Goal: Information Seeking & Learning: Learn about a topic

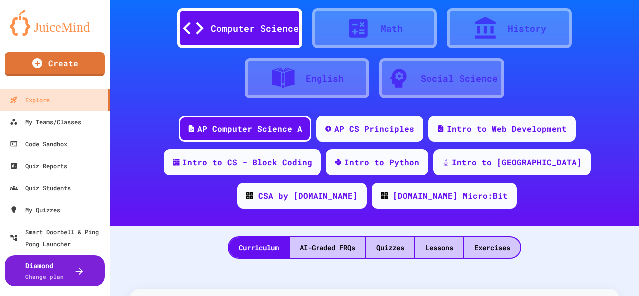
scroll to position [50, 0]
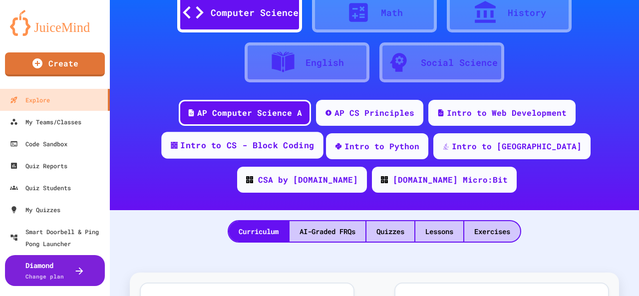
click at [238, 153] on div "Intro to CS - Block Coding" at bounding box center [242, 145] width 162 height 27
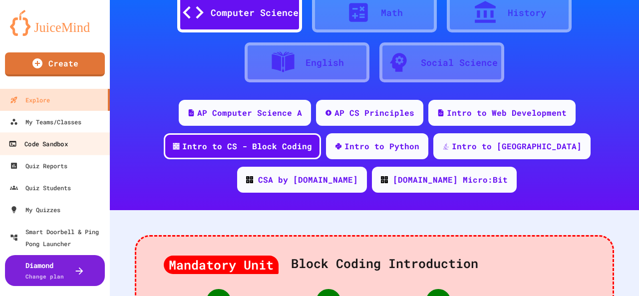
click at [51, 146] on div "Code Sandbox" at bounding box center [37, 144] width 59 height 12
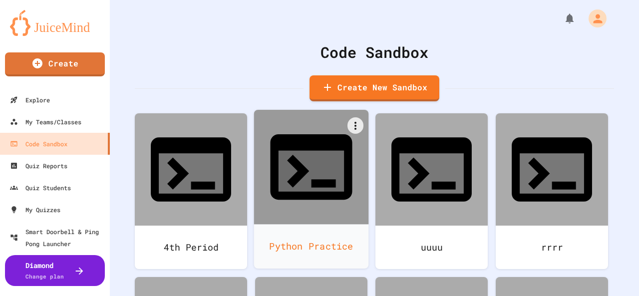
scroll to position [100, 0]
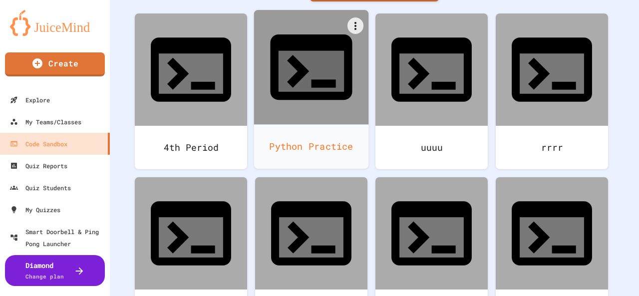
click at [324, 66] on div at bounding box center [311, 67] width 115 height 115
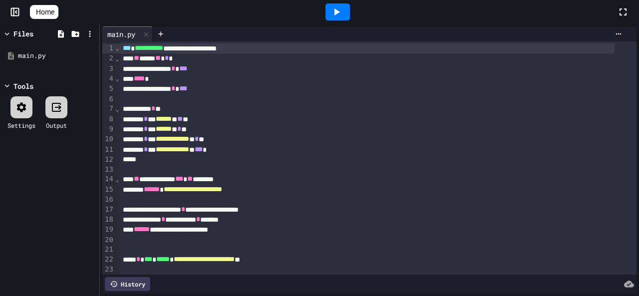
click at [342, 14] on icon at bounding box center [336, 12] width 12 height 12
drag, startPoint x: 622, startPoint y: 12, endPoint x: 622, endPoint y: 55, distance: 43.4
click at [622, 12] on icon at bounding box center [623, 12] width 12 height 12
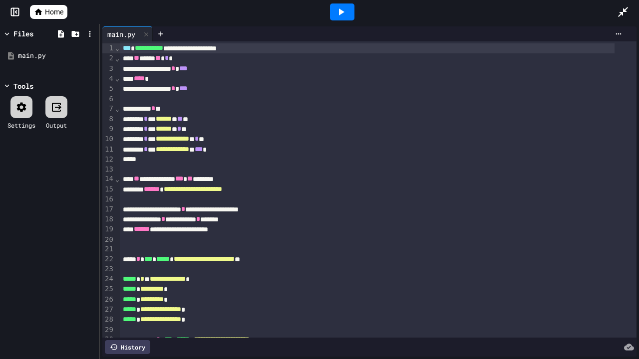
click at [339, 13] on icon at bounding box center [341, 11] width 5 height 7
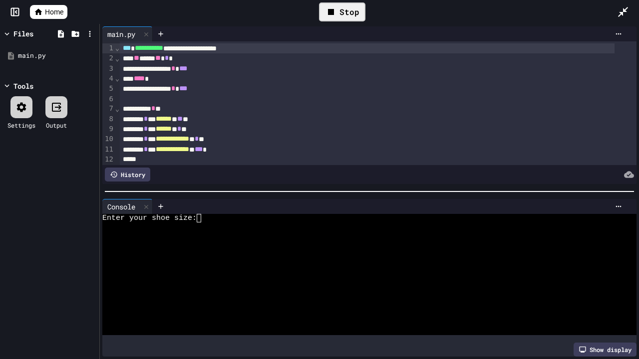
click at [204, 214] on textarea "Terminal input" at bounding box center [203, 218] width 4 height 8
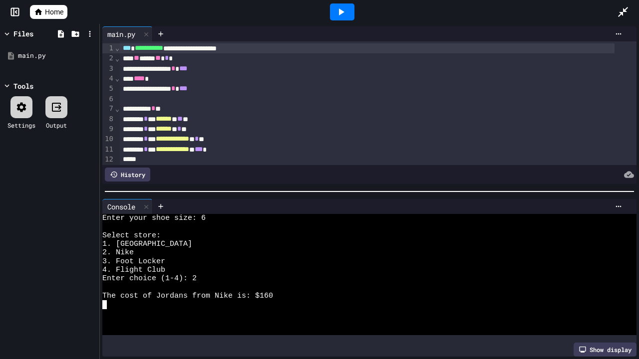
click at [344, 14] on icon at bounding box center [341, 12] width 12 height 12
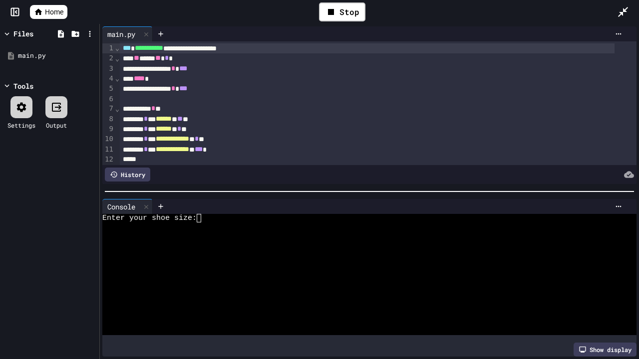
click at [318, 35] on div at bounding box center [397, 34] width 457 height 8
click at [338, 12] on div "Stop" at bounding box center [342, 11] width 46 height 19
click at [620, 12] on icon at bounding box center [623, 12] width 10 height 10
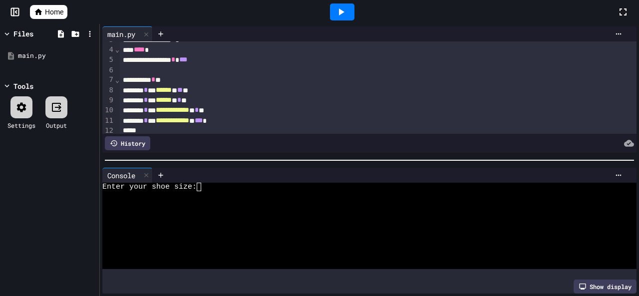
scroll to position [50, 0]
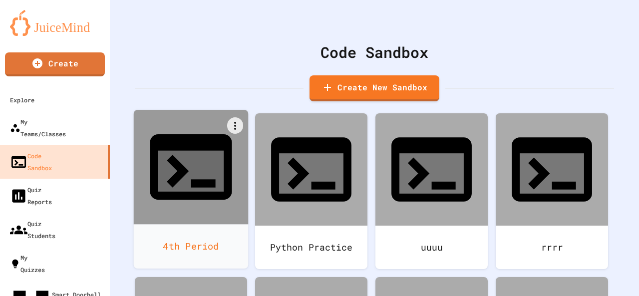
click at [194, 162] on icon at bounding box center [191, 167] width 98 height 98
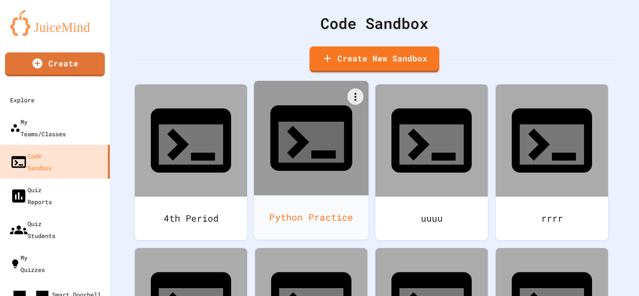
scroll to position [50, 0]
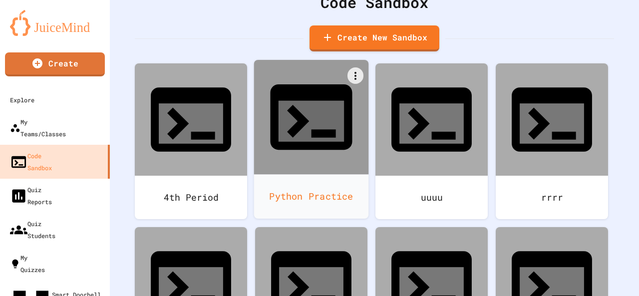
click at [309, 102] on icon at bounding box center [310, 121] width 65 height 41
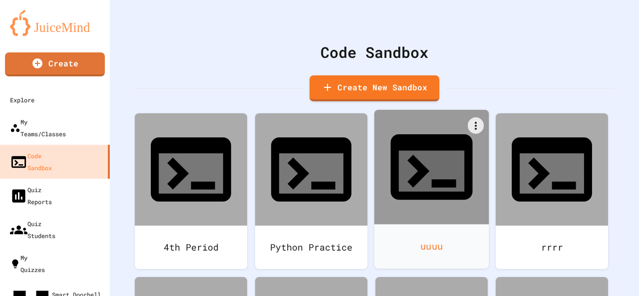
click at [432, 151] on icon at bounding box center [431, 171] width 65 height 41
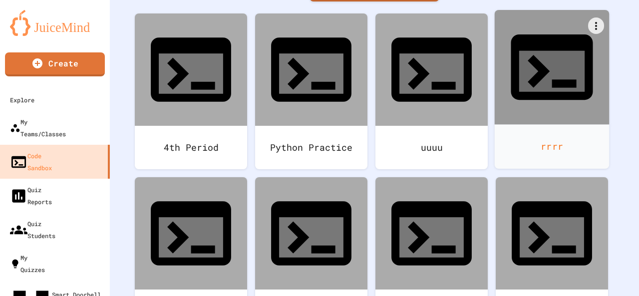
scroll to position [150, 0]
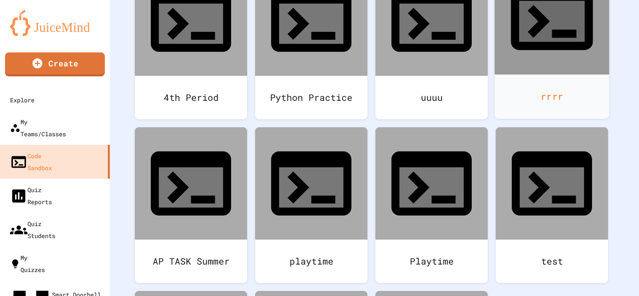
click at [502, 66] on icon at bounding box center [551, 17] width 98 height 98
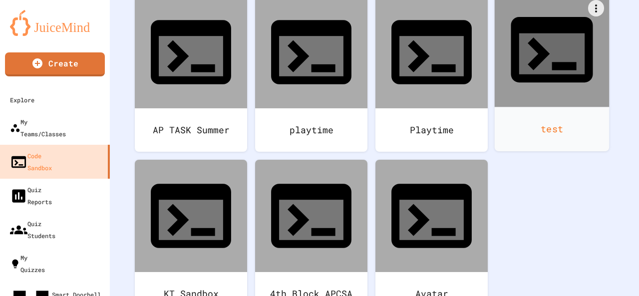
scroll to position [282, 0]
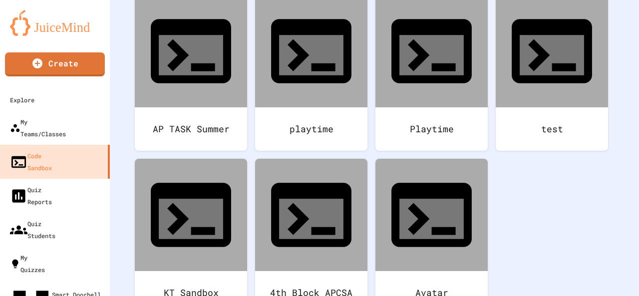
click at [618, 101] on div "Code Sandbox Create New Sandbox 4th Period Python Practice uuuu rrrr AP TASK Su…" at bounding box center [374, 148] width 529 height 296
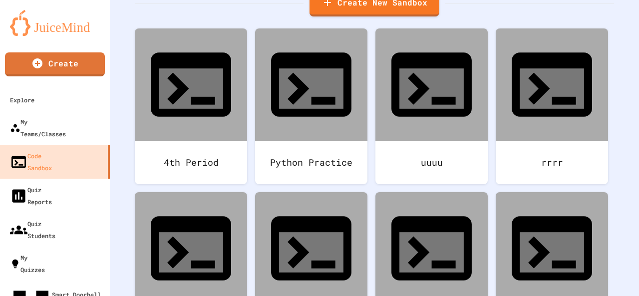
scroll to position [100, 0]
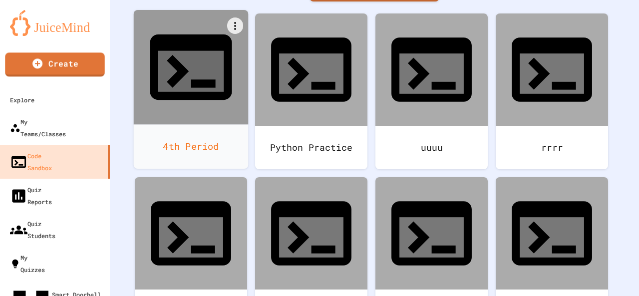
click at [183, 56] on icon at bounding box center [191, 66] width 82 height 65
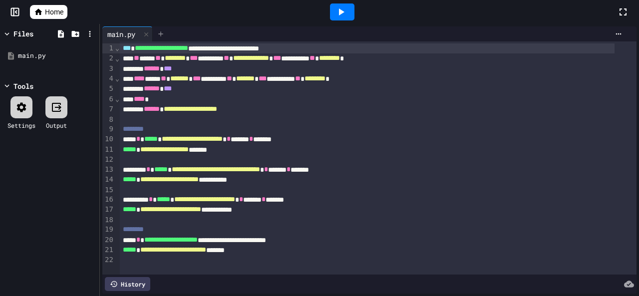
click at [163, 38] on div at bounding box center [161, 33] width 16 height 15
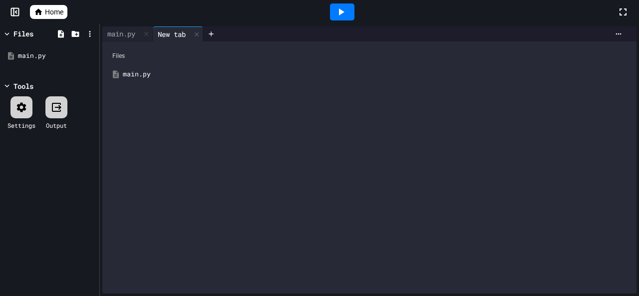
click at [126, 73] on div "main.py" at bounding box center [376, 74] width 507 height 10
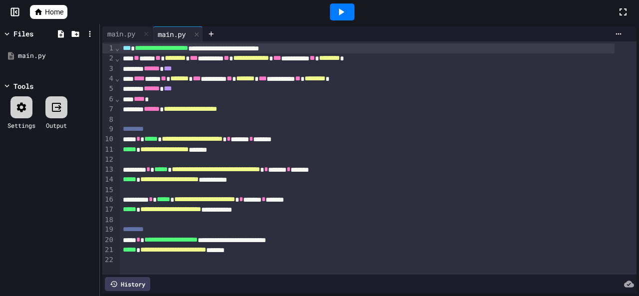
scroll to position [7, 0]
click at [14, 54] on icon at bounding box center [10, 55] width 9 height 9
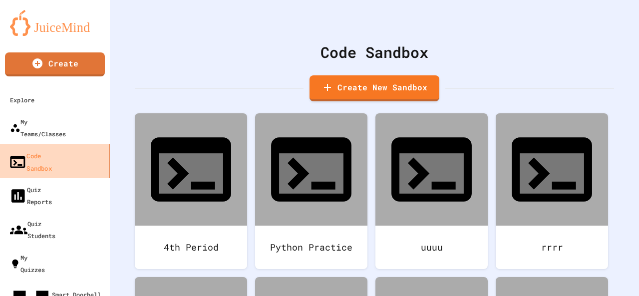
click at [38, 149] on div "Code Sandbox" at bounding box center [29, 161] width 43 height 24
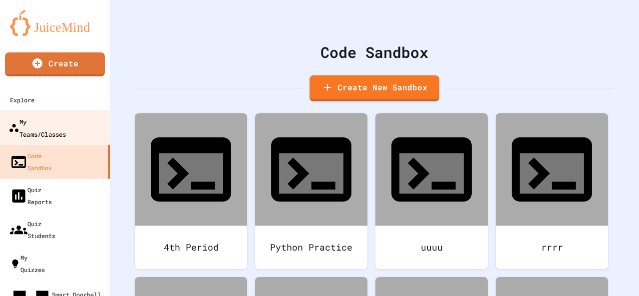
click at [32, 122] on div "My Teams/Classes" at bounding box center [36, 127] width 57 height 24
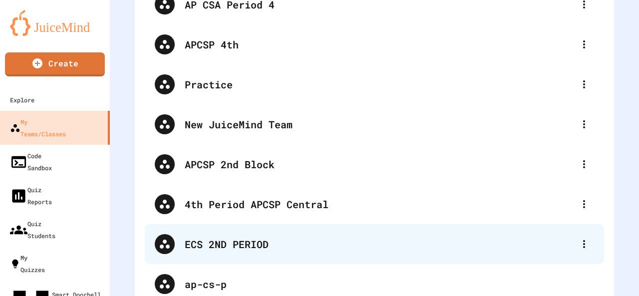
scroll to position [14, 0]
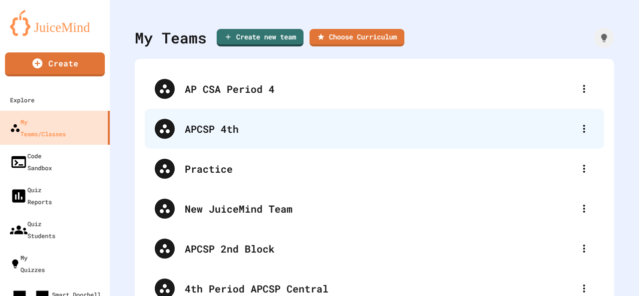
click at [198, 134] on div "APCSP 4th" at bounding box center [379, 128] width 389 height 15
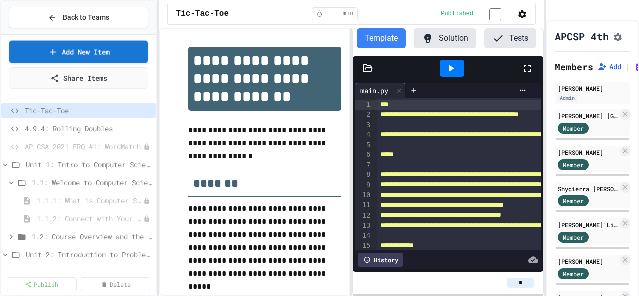
scroll to position [0, 59]
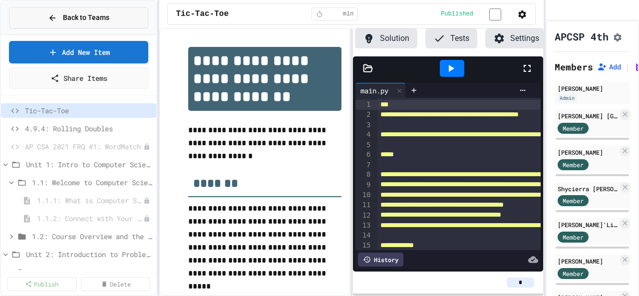
click at [51, 20] on icon at bounding box center [52, 17] width 9 height 9
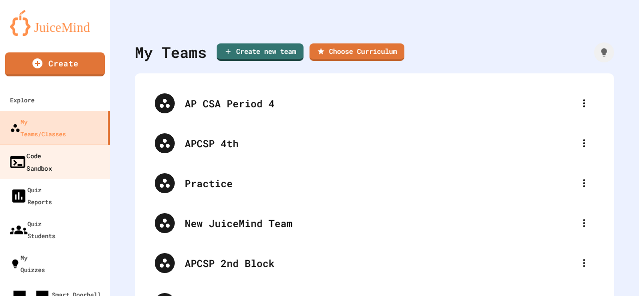
click at [50, 149] on div "Code Sandbox" at bounding box center [29, 161] width 43 height 24
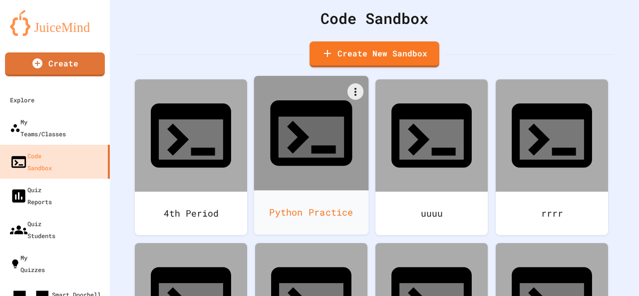
scroll to position [50, 0]
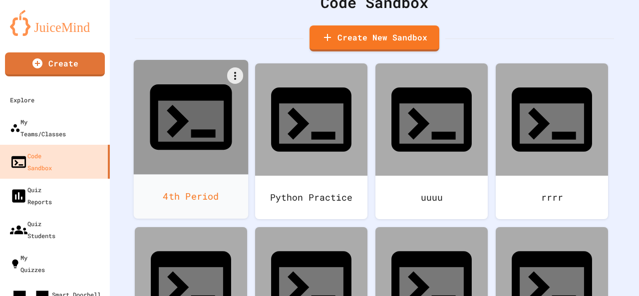
click at [199, 174] on div "4th Period" at bounding box center [191, 196] width 115 height 44
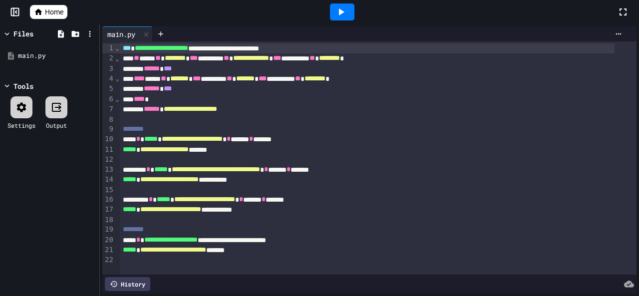
scroll to position [7, 0]
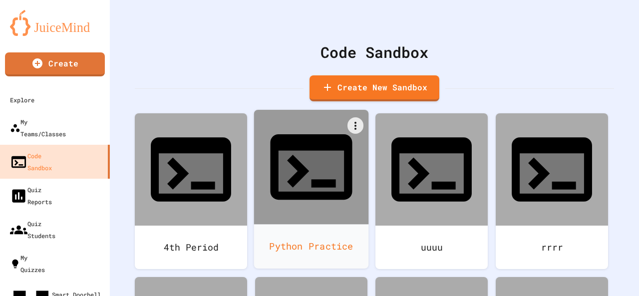
click at [317, 224] on div "Python Practice" at bounding box center [311, 246] width 115 height 44
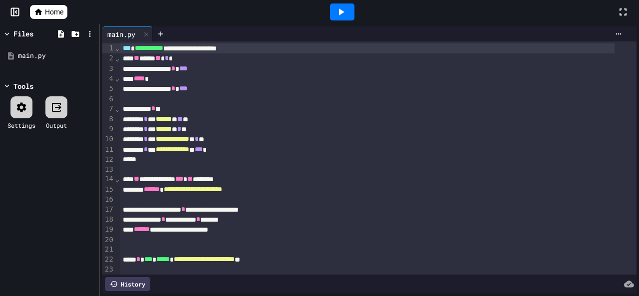
click at [57, 14] on span "Home" at bounding box center [54, 12] width 18 height 10
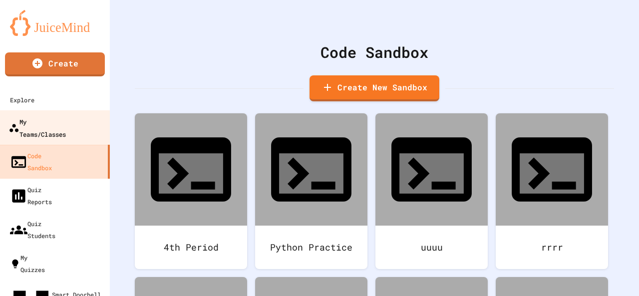
click at [44, 113] on link "My Teams/Classes" at bounding box center [55, 127] width 113 height 35
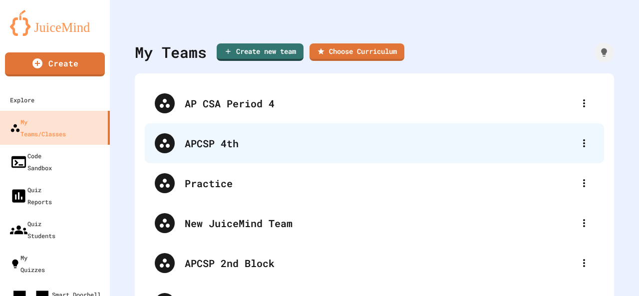
click at [219, 141] on div "APCSP 4th" at bounding box center [379, 143] width 389 height 15
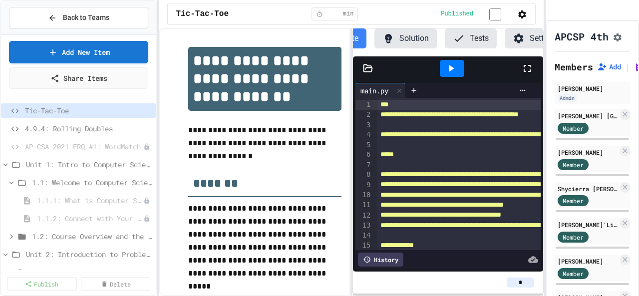
scroll to position [0, 59]
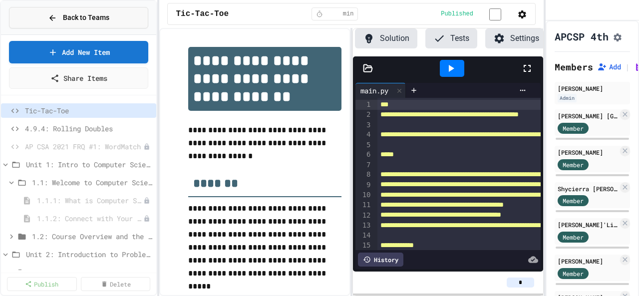
click at [86, 24] on button "Back to Teams" at bounding box center [78, 17] width 139 height 21
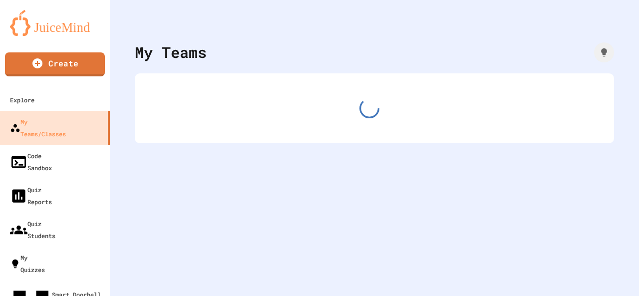
click at [86, 24] on img at bounding box center [55, 23] width 90 height 26
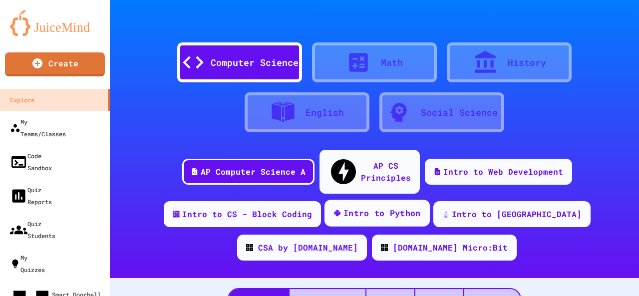
click at [358, 207] on div "Intro to Python" at bounding box center [381, 213] width 77 height 12
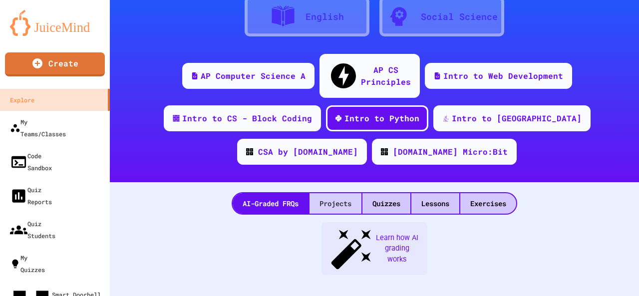
scroll to position [100, 0]
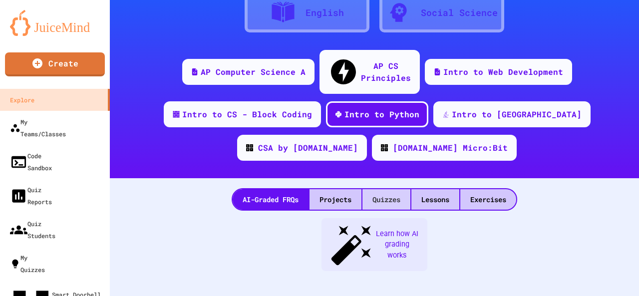
click at [365, 189] on div "Quizzes" at bounding box center [386, 199] width 48 height 20
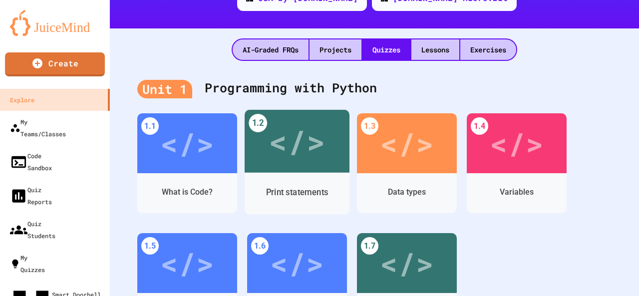
scroll to position [349, 0]
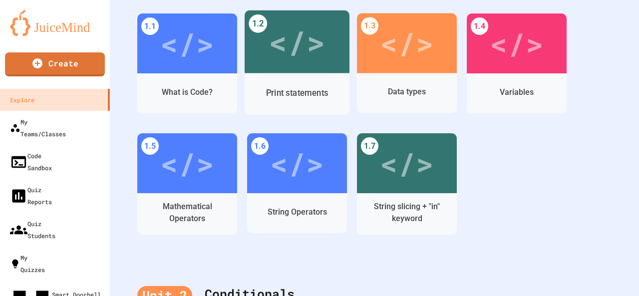
click at [345, 30] on div "</>" at bounding box center [296, 41] width 105 height 63
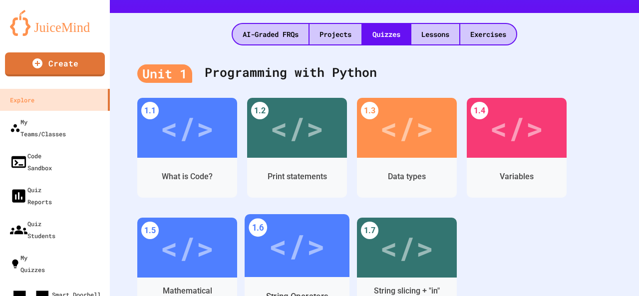
scroll to position [249, 0]
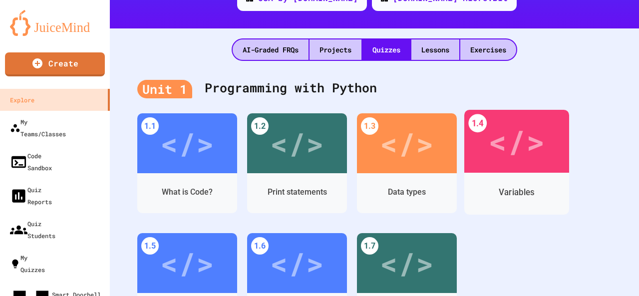
click at [494, 131] on div "</>" at bounding box center [516, 141] width 56 height 47
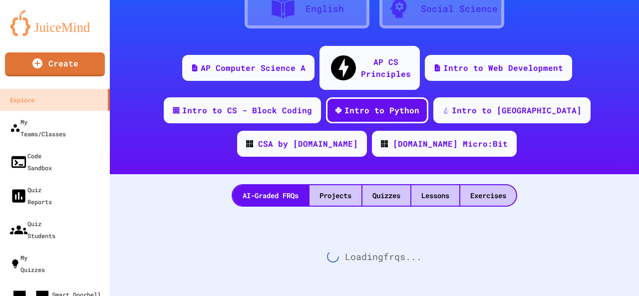
scroll to position [249, 0]
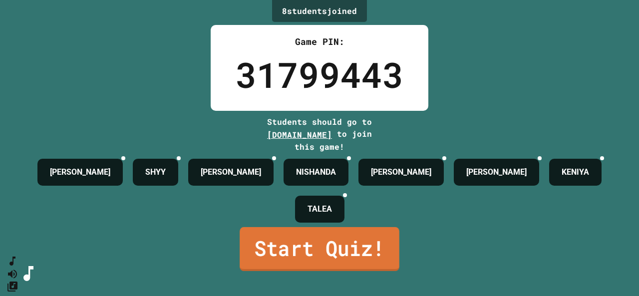
click at [301, 271] on link "Start Quiz!" at bounding box center [319, 249] width 160 height 44
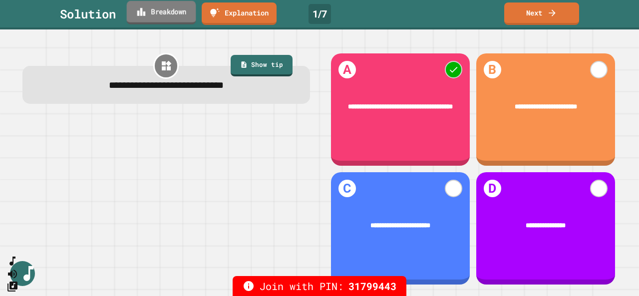
click at [166, 16] on link "Breakdown" at bounding box center [161, 12] width 69 height 23
click at [518, 21] on link "Next" at bounding box center [541, 12] width 74 height 23
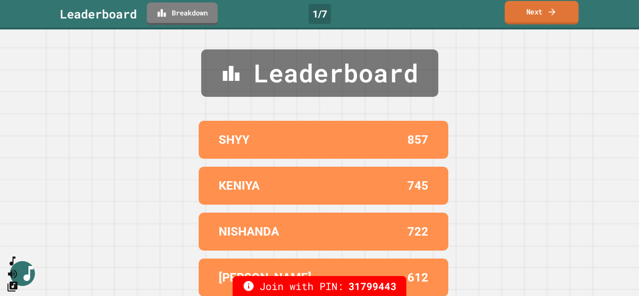
click at [562, 11] on link "Next" at bounding box center [541, 12] width 74 height 23
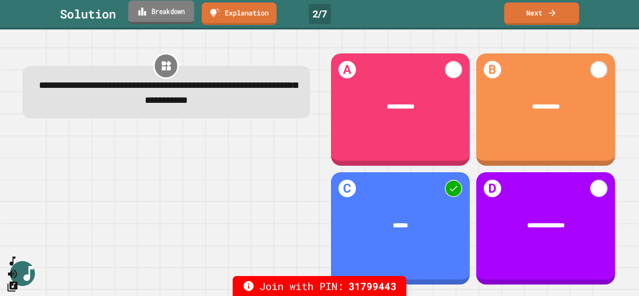
click at [168, 15] on link "Breakdown" at bounding box center [161, 11] width 66 height 23
click at [540, 19] on link "Next" at bounding box center [541, 12] width 76 height 23
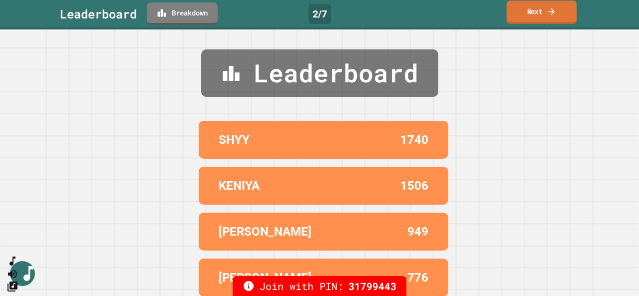
click at [529, 17] on link "Next" at bounding box center [541, 11] width 70 height 23
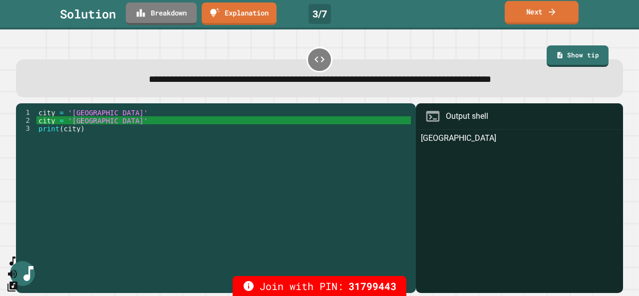
click at [528, 15] on link "Next" at bounding box center [541, 12] width 74 height 23
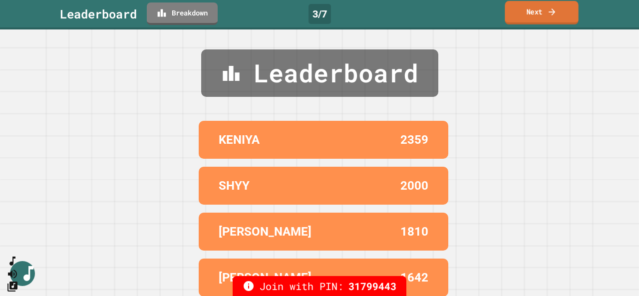
click at [531, 15] on link "Next" at bounding box center [540, 12] width 73 height 23
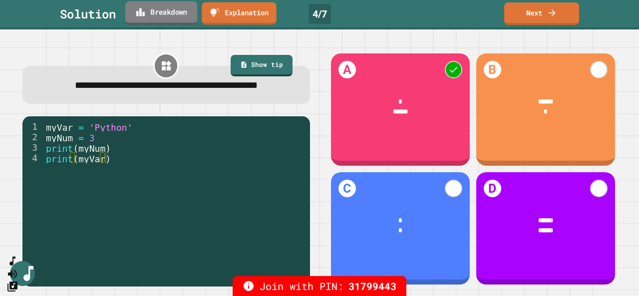
click at [174, 14] on link "Breakdown" at bounding box center [161, 12] width 72 height 23
click at [538, 12] on link "Next" at bounding box center [540, 12] width 75 height 23
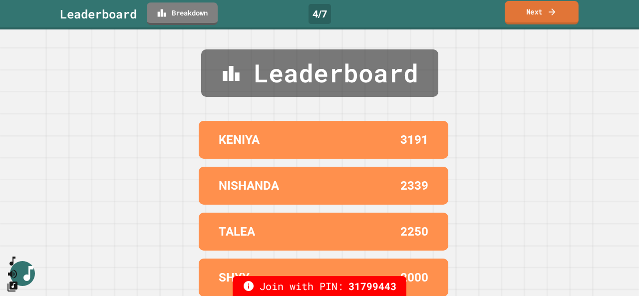
click at [547, 15] on icon at bounding box center [552, 11] width 10 height 10
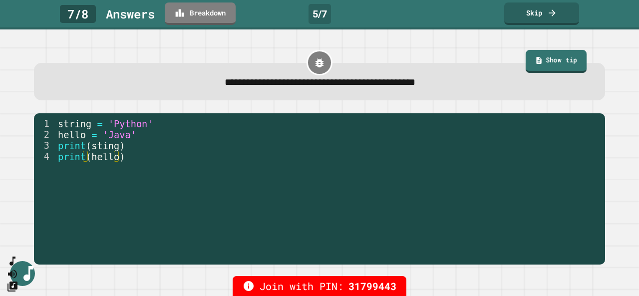
click at [539, 61] on link "Show tip" at bounding box center [555, 61] width 61 height 23
click at [539, 60] on link "Show tip" at bounding box center [555, 61] width 61 height 23
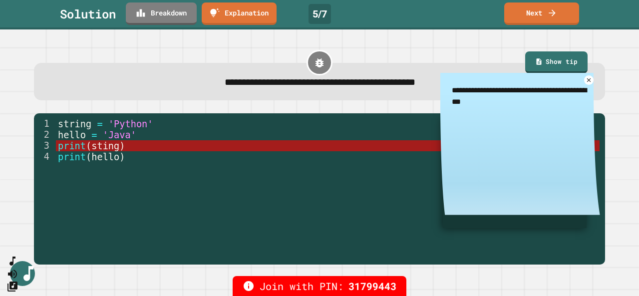
click at [375, 38] on div "**********" at bounding box center [319, 162] width 639 height 266
click at [586, 82] on icon at bounding box center [588, 80] width 4 height 4
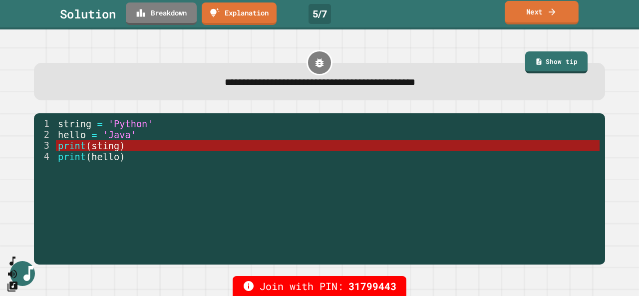
click at [532, 17] on link "Next" at bounding box center [541, 12] width 74 height 23
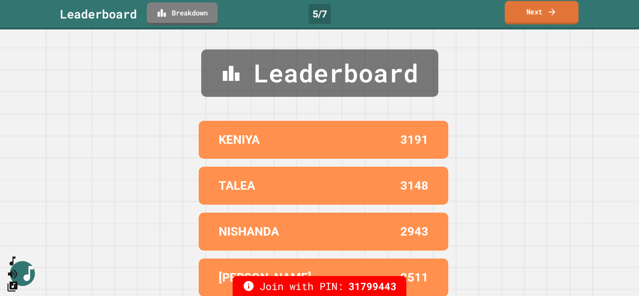
click at [541, 17] on link "Next" at bounding box center [541, 12] width 74 height 23
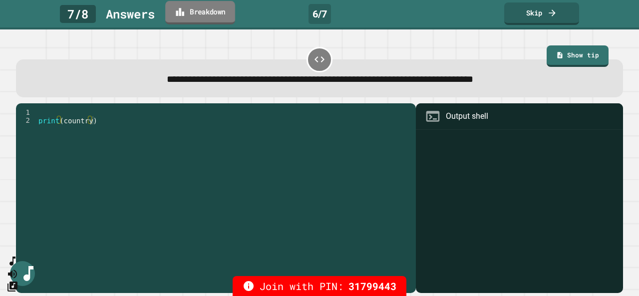
click at [208, 13] on link "Breakdown" at bounding box center [200, 12] width 70 height 23
drag, startPoint x: 208, startPoint y: 13, endPoint x: 259, endPoint y: 16, distance: 51.5
click at [552, 18] on link "Skip" at bounding box center [541, 12] width 74 height 23
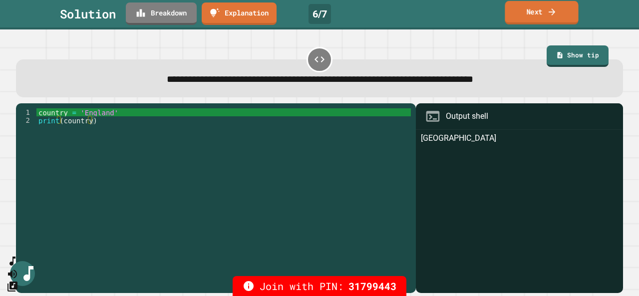
click at [547, 16] on link "Next" at bounding box center [540, 12] width 73 height 23
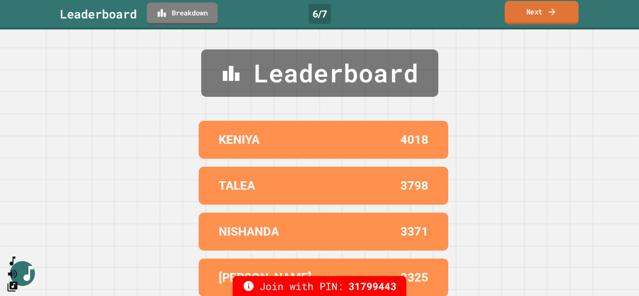
click at [516, 11] on link "Next" at bounding box center [541, 12] width 74 height 23
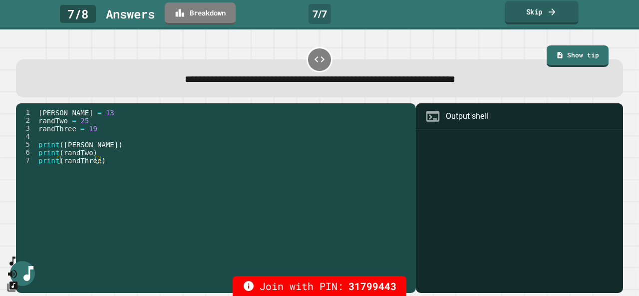
click at [541, 13] on link "Skip" at bounding box center [541, 12] width 74 height 23
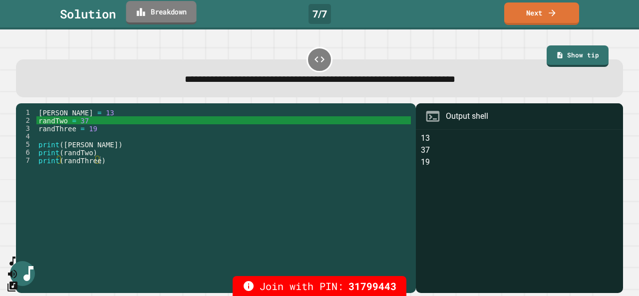
click at [175, 13] on link "Breakdown" at bounding box center [161, 12] width 70 height 23
click at [524, 12] on link "Next" at bounding box center [541, 12] width 74 height 23
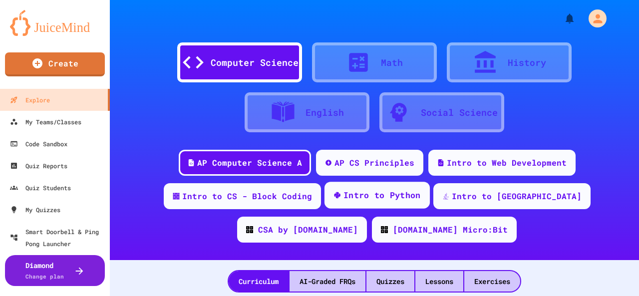
click at [343, 191] on div "Intro to Python" at bounding box center [381, 195] width 77 height 12
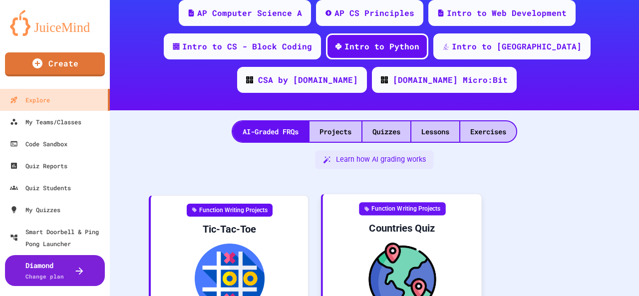
scroll to position [200, 0]
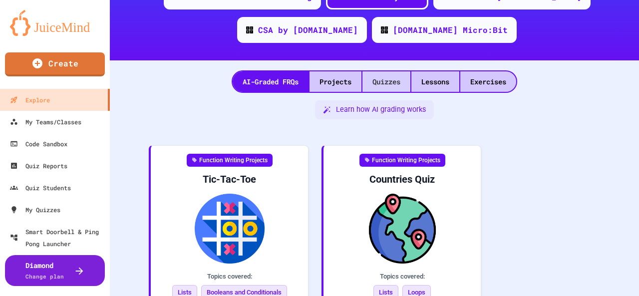
click at [396, 85] on div "Quizzes" at bounding box center [386, 81] width 48 height 20
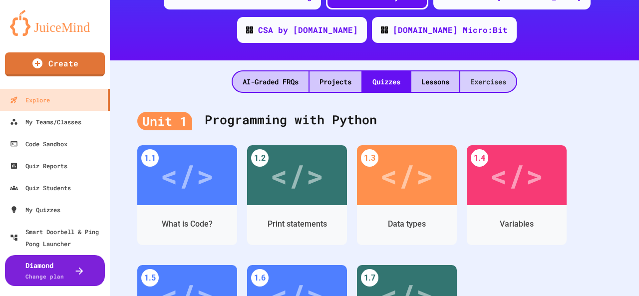
click at [496, 79] on div "Exercises" at bounding box center [488, 81] width 56 height 20
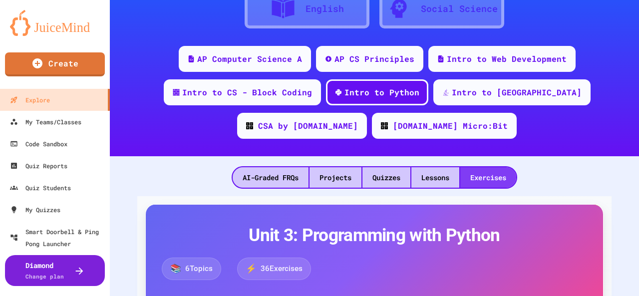
scroll to position [200, 0]
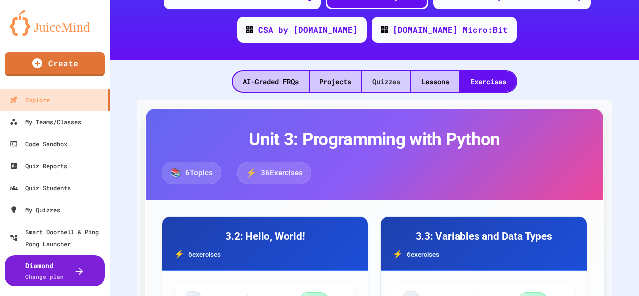
click at [396, 85] on div "Quizzes" at bounding box center [386, 81] width 48 height 20
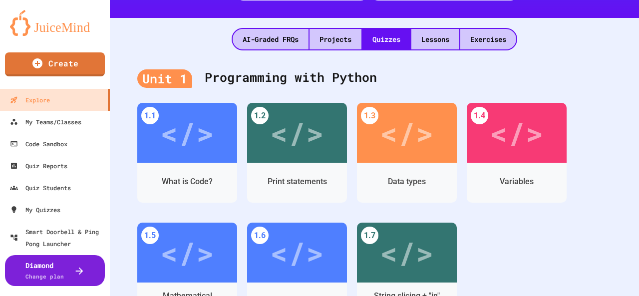
scroll to position [299, 0]
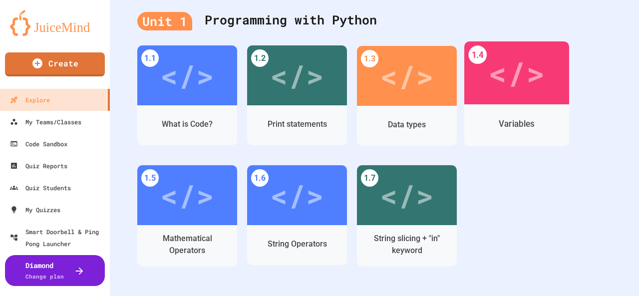
click at [507, 81] on div "</>" at bounding box center [516, 72] width 56 height 47
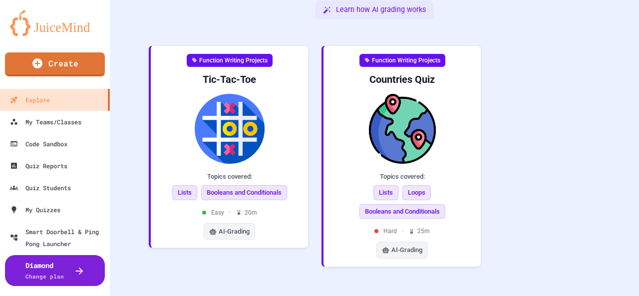
scroll to position [67, 0]
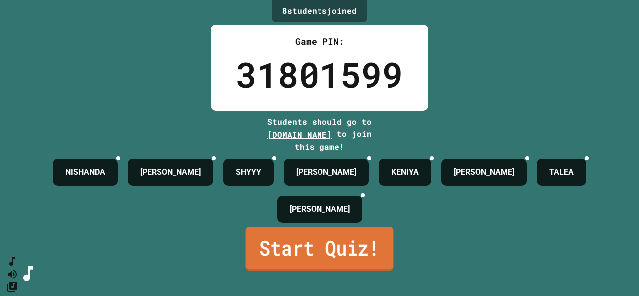
click at [325, 263] on link "Start Quiz!" at bounding box center [319, 249] width 148 height 44
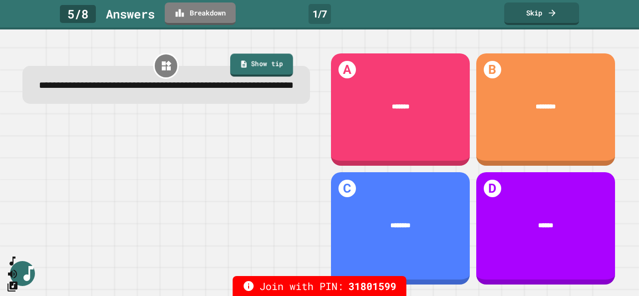
click at [266, 62] on link "Show tip" at bounding box center [261, 64] width 63 height 23
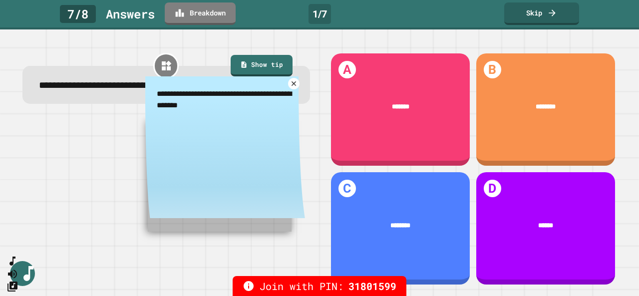
click at [290, 87] on icon at bounding box center [293, 82] width 7 height 7
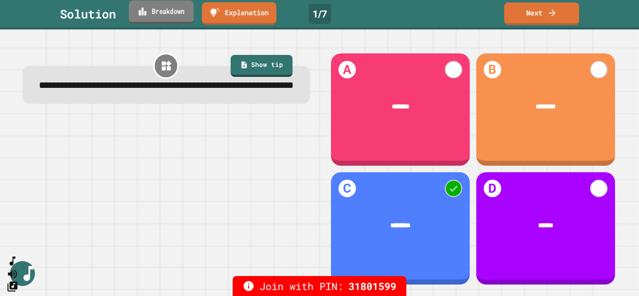
click at [153, 18] on link "Breakdown" at bounding box center [161, 11] width 65 height 23
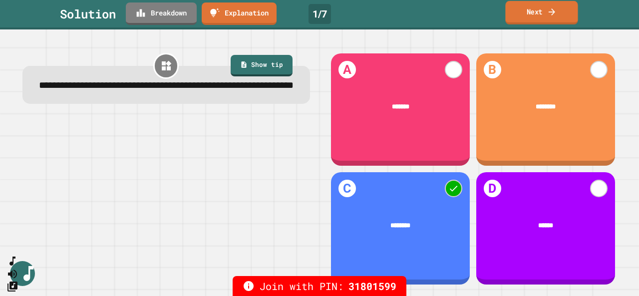
click at [547, 20] on link "Next" at bounding box center [541, 12] width 72 height 23
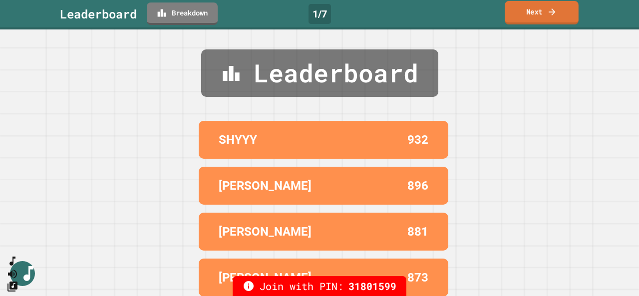
click at [543, 21] on link "Next" at bounding box center [541, 12] width 74 height 23
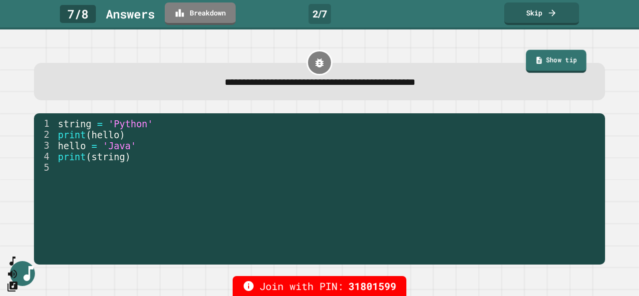
click at [537, 58] on link "Show tip" at bounding box center [556, 61] width 60 height 23
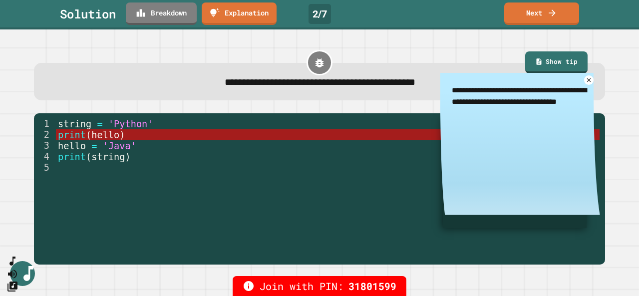
click at [568, 85] on textarea "**********" at bounding box center [520, 96] width 160 height 46
click at [585, 80] on icon at bounding box center [588, 79] width 7 height 7
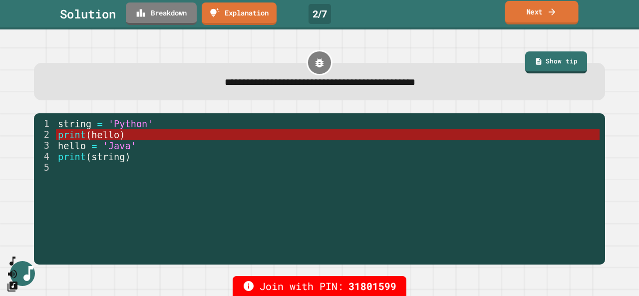
click at [570, 12] on link "Next" at bounding box center [540, 12] width 73 height 23
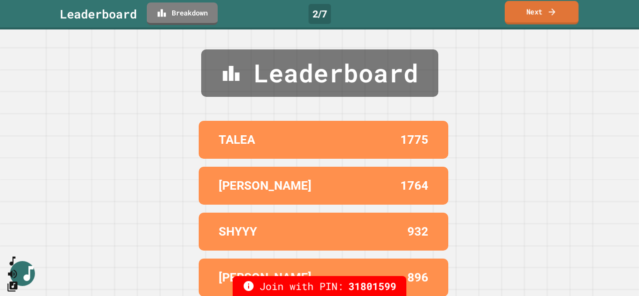
click at [551, 13] on icon at bounding box center [552, 11] width 10 height 10
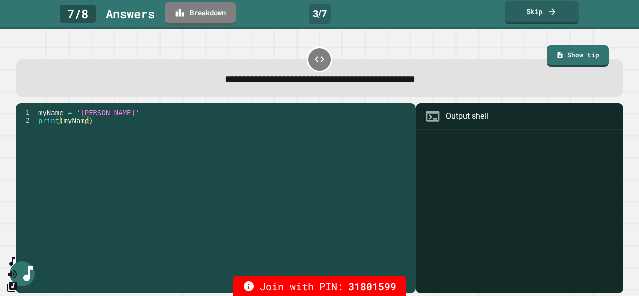
click at [529, 19] on link "Skip" at bounding box center [541, 12] width 74 height 23
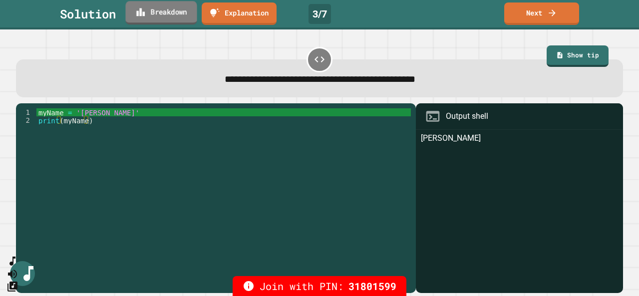
click at [154, 18] on link "Breakdown" at bounding box center [160, 12] width 71 height 23
click at [522, 16] on link "Next" at bounding box center [541, 12] width 74 height 23
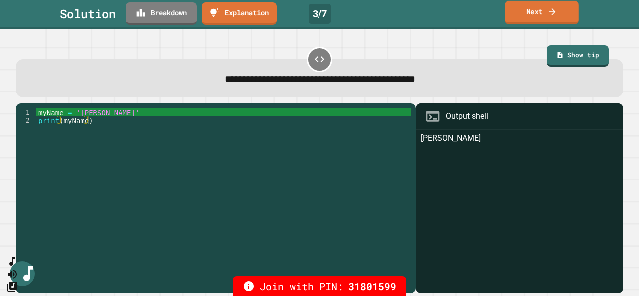
click at [522, 16] on link "Next" at bounding box center [541, 12] width 74 height 23
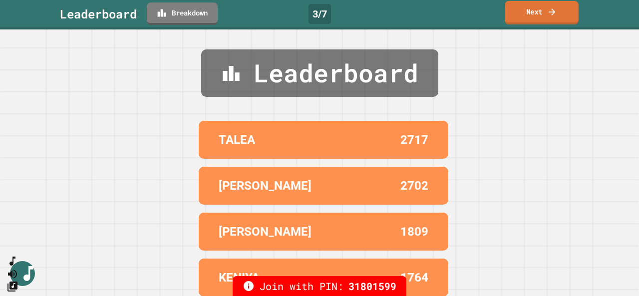
click at [522, 16] on link "Next" at bounding box center [541, 12] width 74 height 23
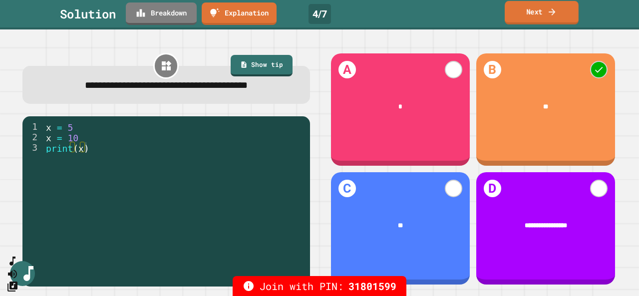
click at [539, 15] on link "Next" at bounding box center [541, 12] width 74 height 23
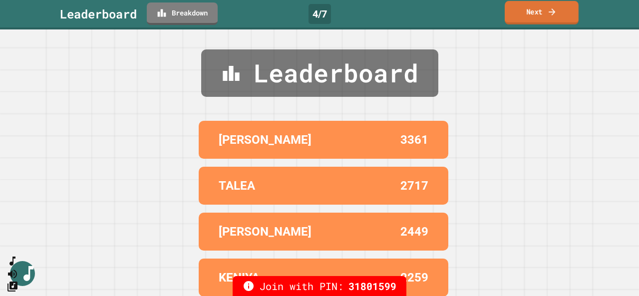
click at [561, 20] on link "Next" at bounding box center [541, 12] width 74 height 23
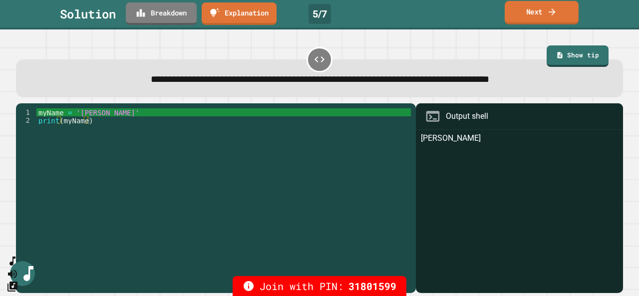
click at [555, 13] on icon at bounding box center [552, 11] width 10 height 10
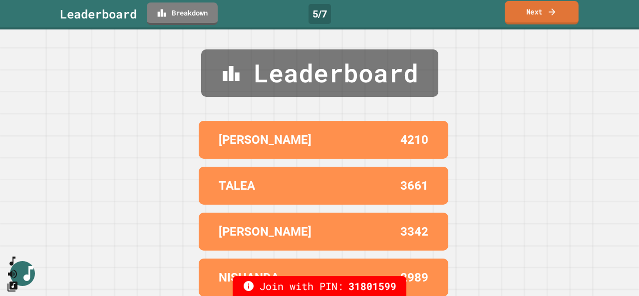
click at [543, 15] on link "Next" at bounding box center [541, 12] width 74 height 23
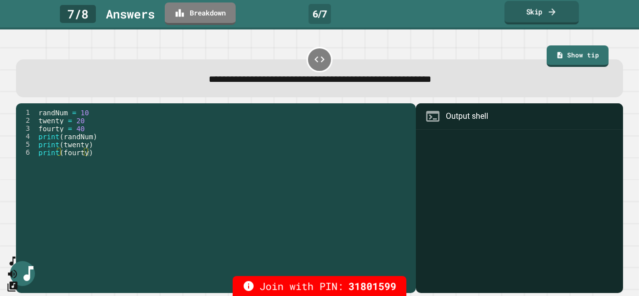
click at [530, 13] on link "Skip" at bounding box center [541, 12] width 74 height 23
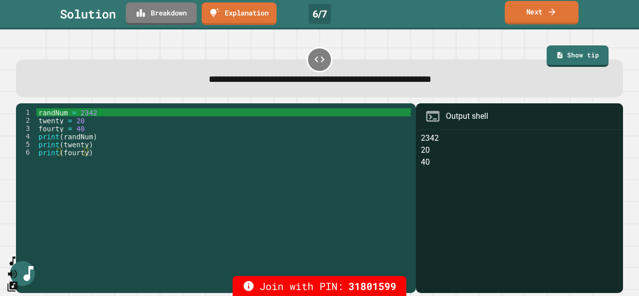
click at [539, 9] on link "Next" at bounding box center [541, 12] width 74 height 23
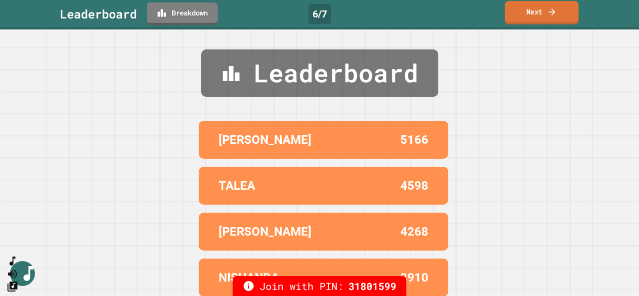
click at [533, 13] on link "Next" at bounding box center [541, 12] width 74 height 23
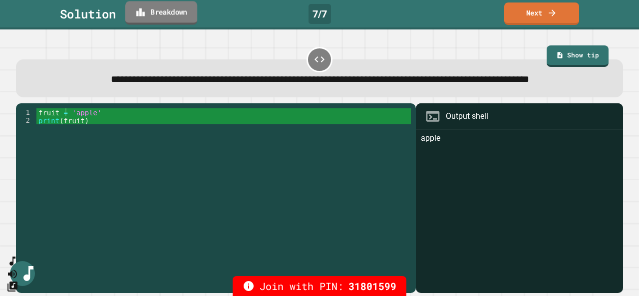
click at [170, 18] on link "Breakdown" at bounding box center [161, 12] width 72 height 23
click at [529, 14] on link "Next" at bounding box center [541, 12] width 74 height 23
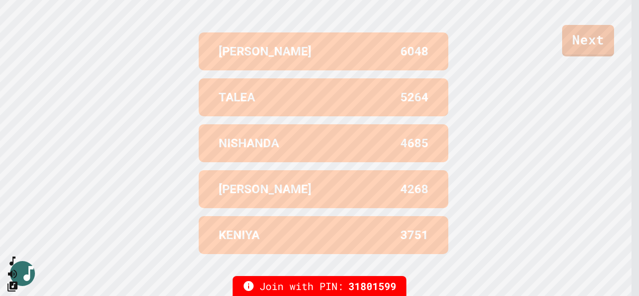
scroll to position [415, 0]
